Goal: Find specific page/section: Find specific page/section

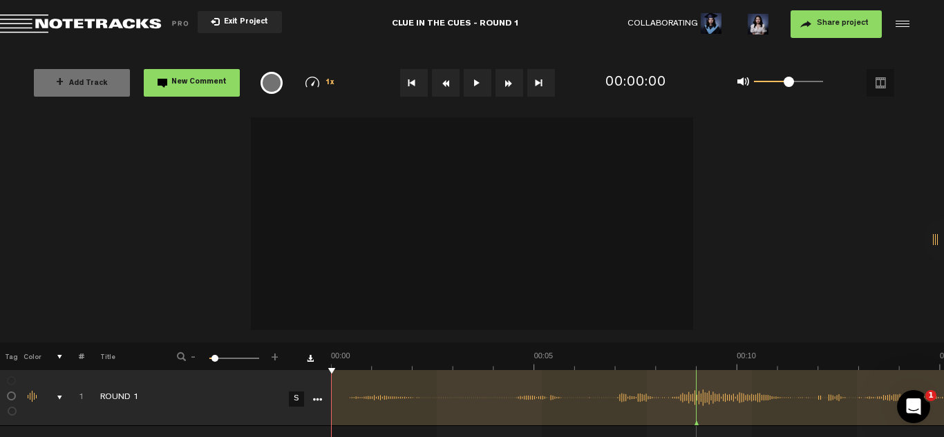
click at [12, 381] on label at bounding box center [12, 381] width 0 height 0
click at [59, 398] on div "comments, stamps & drawings" at bounding box center [54, 398] width 21 height 14
click at [60, 398] on div "comments, stamps & drawings" at bounding box center [54, 398] width 21 height 14
click at [57, 359] on th at bounding box center [51, 357] width 21 height 28
click at [114, 358] on th "Title" at bounding box center [121, 357] width 74 height 28
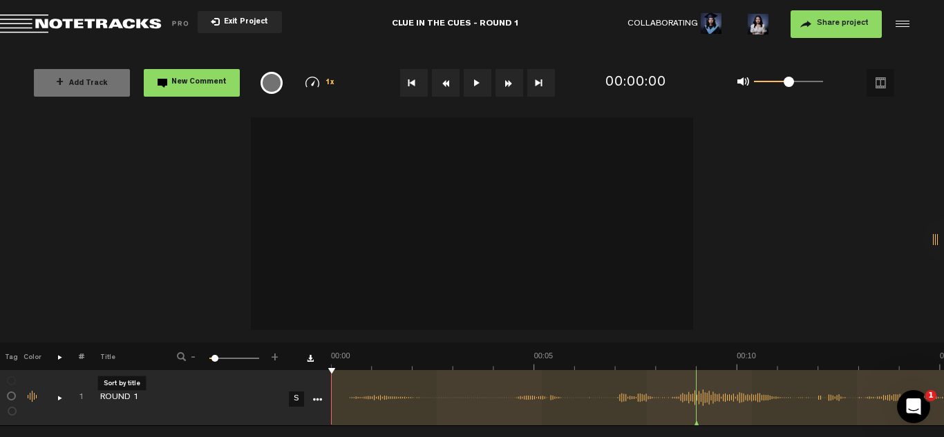
click at [882, 236] on div at bounding box center [472, 226] width 944 height 234
